Goal: Information Seeking & Learning: Check status

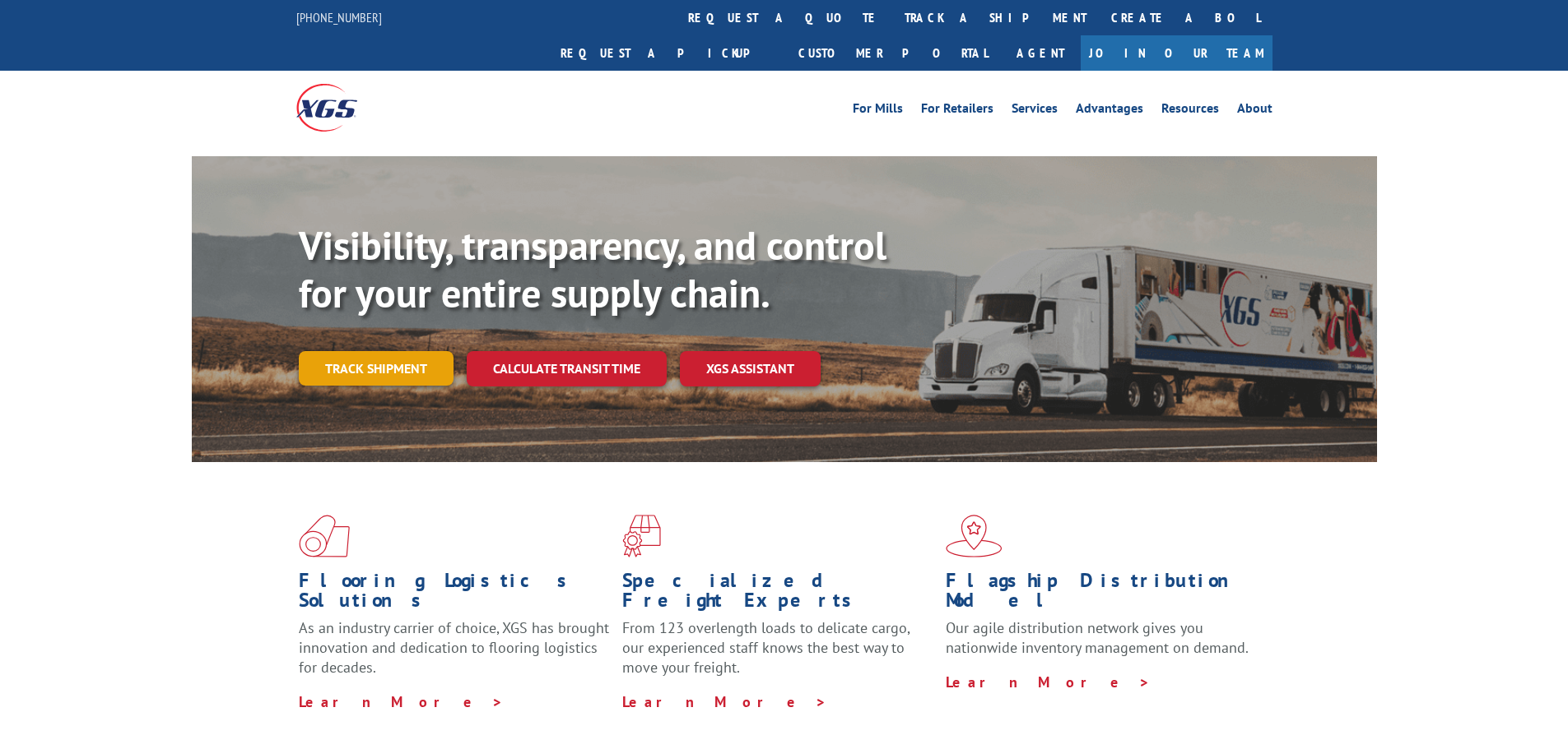
click at [401, 351] on link "Track shipment" at bounding box center [376, 368] width 155 height 34
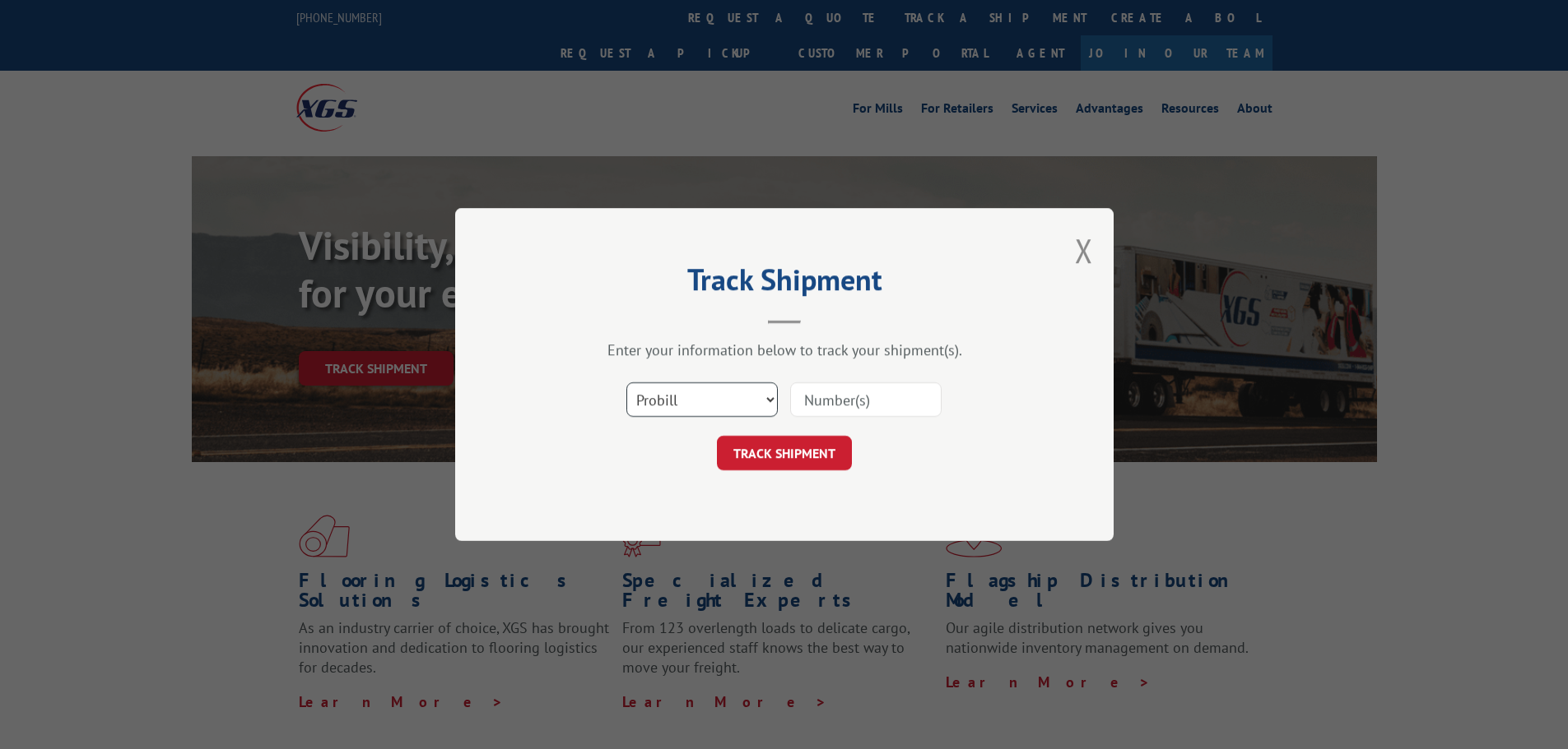
click at [707, 394] on select "Select category... Probill BOL PO" at bounding box center [702, 399] width 152 height 34
select select "bol"
click at [626, 382] on select "Select category... Probill BOL PO" at bounding box center [702, 399] width 152 height 34
click at [807, 393] on input at bounding box center [866, 399] width 152 height 34
paste input "5090239"
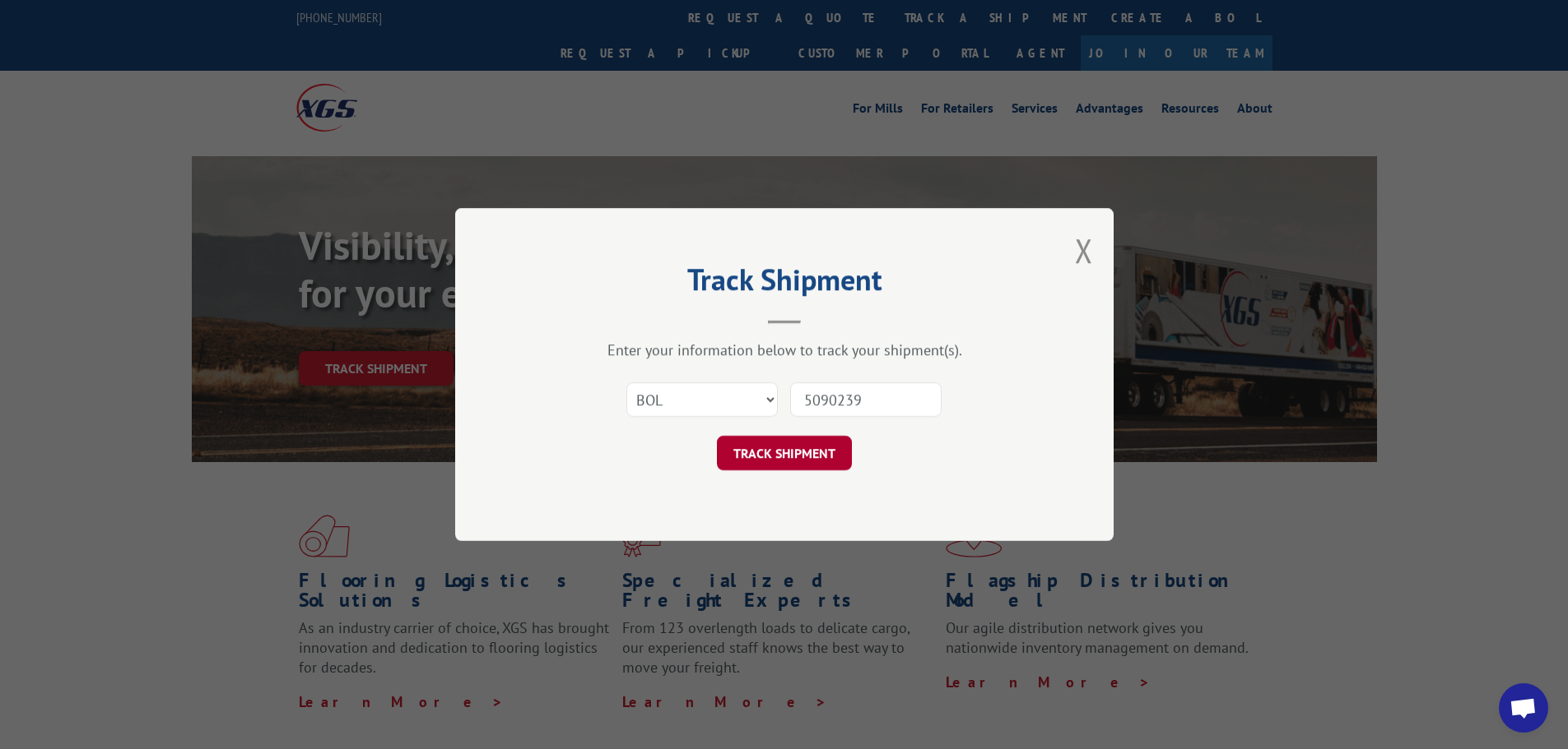
type input "5090239"
click at [836, 453] on button "TRACK SHIPMENT" at bounding box center [784, 453] width 135 height 34
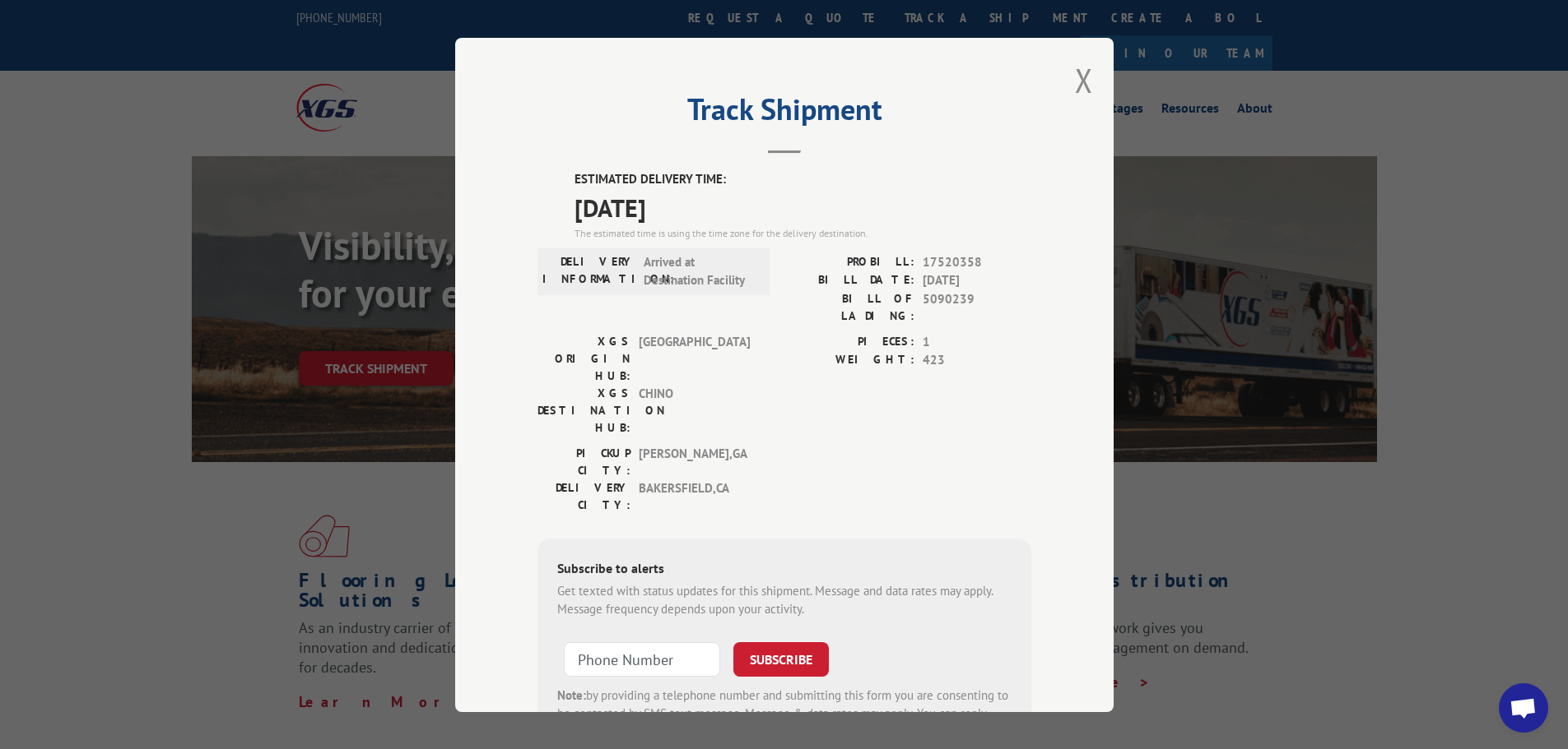
drag, startPoint x: 565, startPoint y: 171, endPoint x: 720, endPoint y: 199, distance: 157.5
click at [720, 199] on div "ESTIMATED DELIVERY TIME: [DATE] The estimated time is using the time zone for t…" at bounding box center [784, 466] width 494 height 592
copy div "ESTIMATED DELIVERY TIME: [DATE]"
